Goal: Information Seeking & Learning: Get advice/opinions

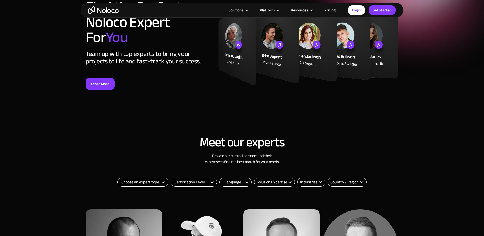
scroll to position [69, 0]
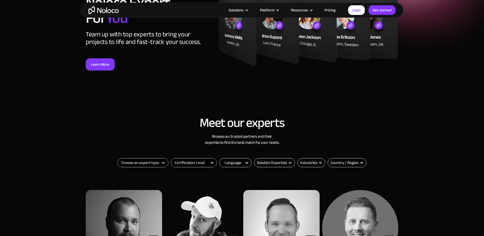
click at [153, 162] on select "Choose an expert type Agency Freelancer" at bounding box center [143, 162] width 50 height 9
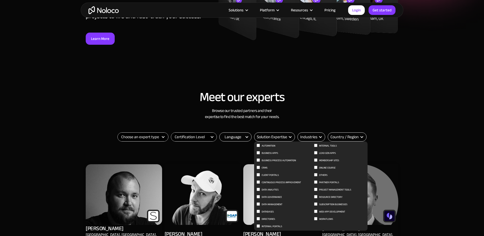
scroll to position [103, 0]
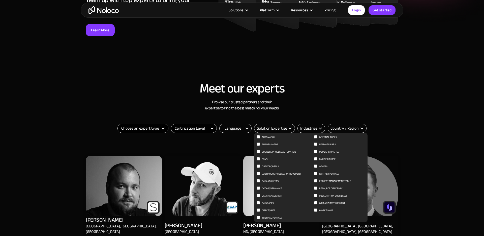
click at [276, 188] on span "Data Governance" at bounding box center [272, 188] width 20 height 6
click at [260, 138] on input "Data Governance" at bounding box center [258, 136] width 3 height 3
checkbox input "true"
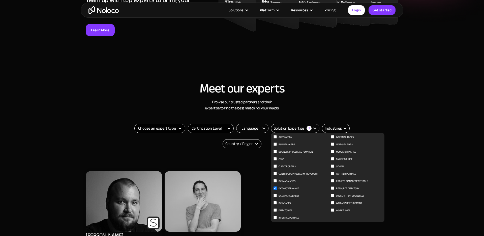
click at [290, 195] on span "Data Management" at bounding box center [289, 195] width 21 height 6
click at [277, 138] on input "Data Management" at bounding box center [275, 136] width 3 height 3
checkbox input "true"
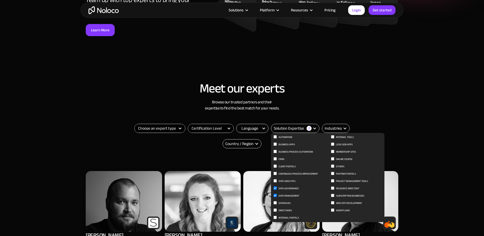
click at [343, 210] on span "Workflows" at bounding box center [343, 210] width 14 height 6
click at [277, 138] on input "Workflows" at bounding box center [275, 136] width 3 height 3
checkbox input "true"
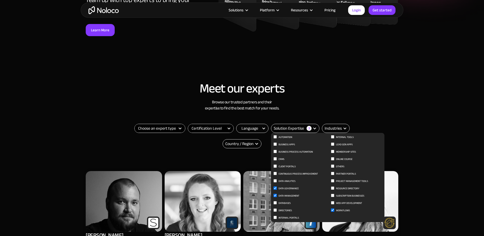
click at [289, 165] on span "Client Portals" at bounding box center [287, 166] width 17 height 6
click at [277, 138] on input "Client Portals" at bounding box center [275, 136] width 3 height 3
checkbox input "true"
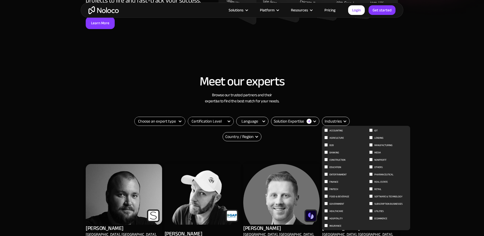
scroll to position [111, 0]
click at [336, 209] on span "Healthcare" at bounding box center [337, 210] width 14 height 6
click at [328, 131] on input "Healthcare" at bounding box center [326, 129] width 3 height 3
checkbox input "true"
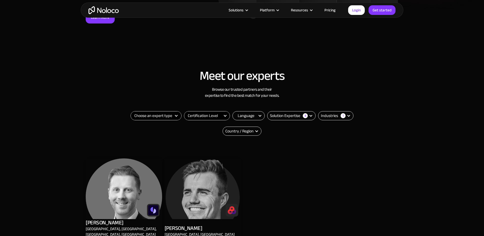
click at [405, 75] on div "Meet our experts Browse our trusted partners and their expertise to find the be…" at bounding box center [242, 184] width 484 height 240
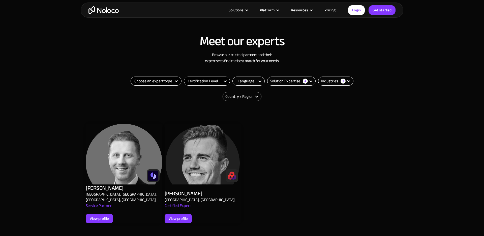
scroll to position [156, 0]
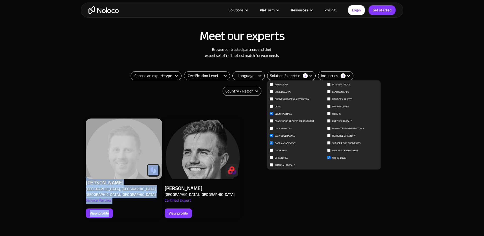
click at [291, 79] on div "Solution Expertise 4" at bounding box center [291, 75] width 48 height 9
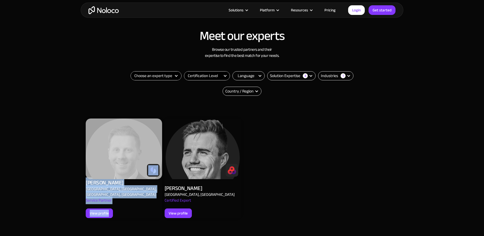
click at [294, 77] on div "Solution Expertise" at bounding box center [285, 76] width 30 height 6
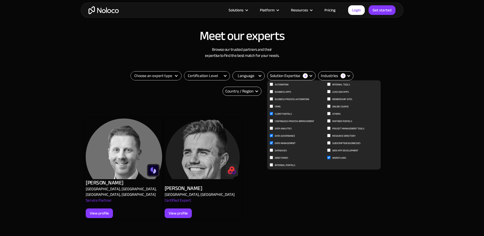
click at [278, 112] on span "Client Portals" at bounding box center [283, 114] width 17 height 6
click at [273, 112] on input "Client Portals" at bounding box center [271, 113] width 3 height 3
checkbox input "false"
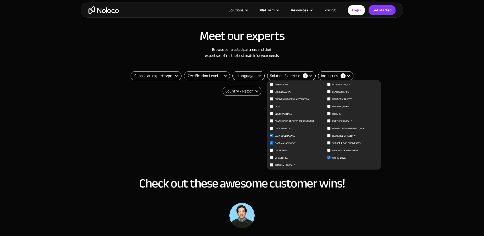
click at [285, 135] on span "Data Governance" at bounding box center [285, 136] width 20 height 6
click at [273, 135] on input "Data Governance" at bounding box center [271, 135] width 3 height 3
checkbox input "false"
click at [287, 142] on span "Data Management" at bounding box center [285, 143] width 21 height 6
click at [273, 142] on input "Data Management" at bounding box center [271, 142] width 3 height 3
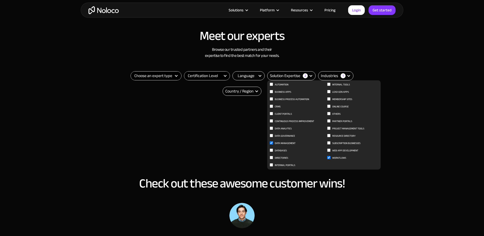
checkbox input "false"
click at [337, 157] on span "Workflows" at bounding box center [339, 158] width 14 height 6
click at [331, 157] on input "Workflows" at bounding box center [328, 157] width 3 height 3
checkbox input "false"
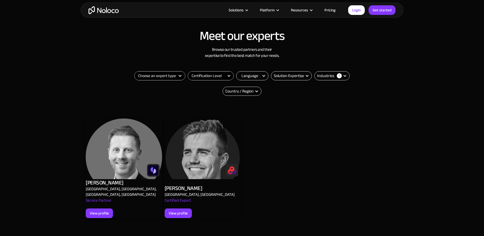
click at [433, 89] on div "Meet our experts Browse our trusted partners and their expertise to find the be…" at bounding box center [242, 144] width 484 height 240
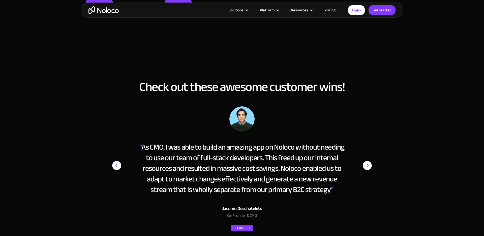
scroll to position [367, 0]
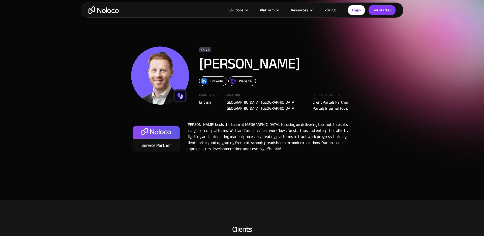
scroll to position [3, 0]
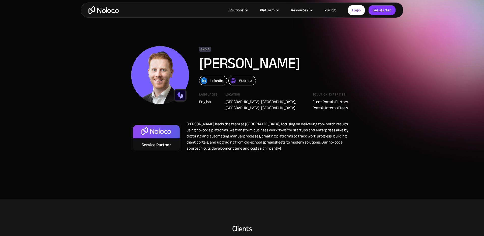
click at [169, 125] on img at bounding box center [156, 138] width 50 height 26
click at [243, 81] on div "Website" at bounding box center [245, 80] width 13 height 7
